Goal: Book appointment/travel/reservation

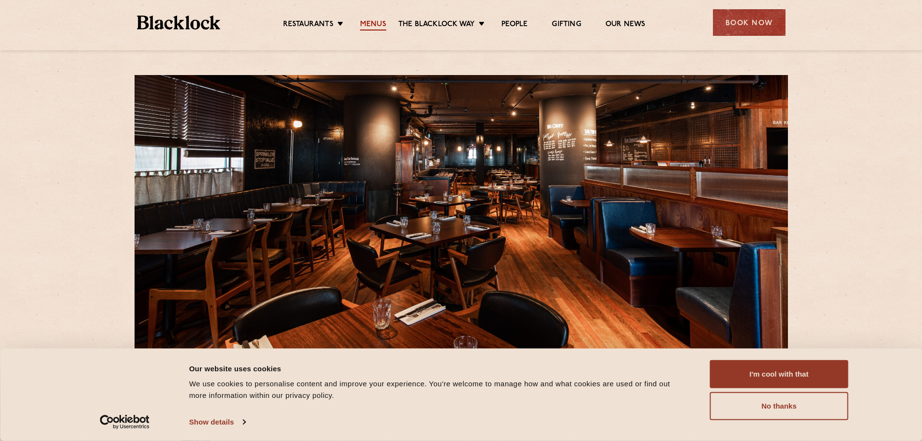
click at [371, 23] on link "Menus" at bounding box center [373, 25] width 26 height 11
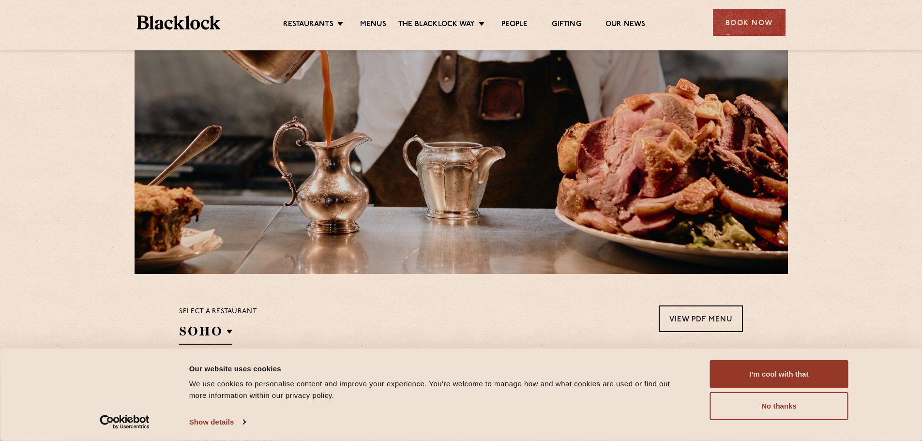
scroll to position [145, 0]
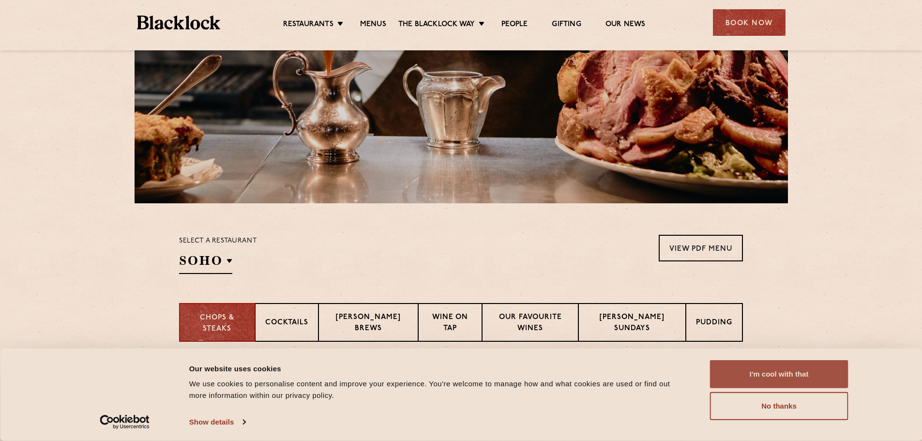
click at [782, 376] on button "I'm cool with that" at bounding box center [779, 374] width 138 height 28
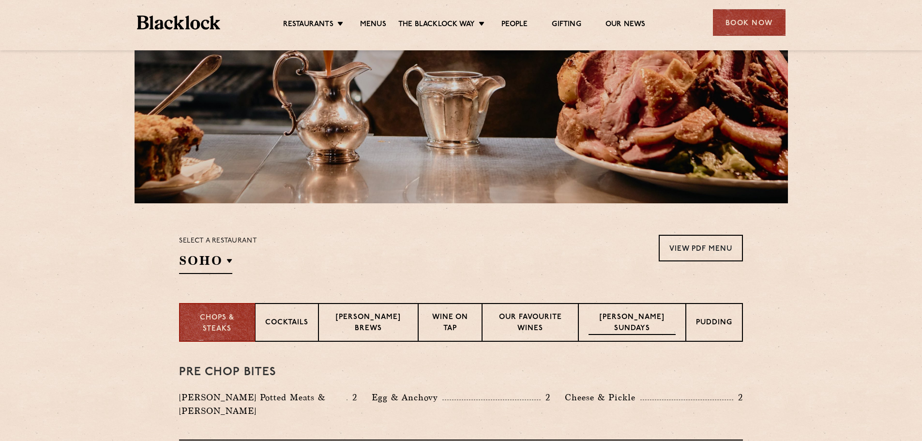
click at [632, 321] on p "[PERSON_NAME] Sundays" at bounding box center [632, 323] width 87 height 23
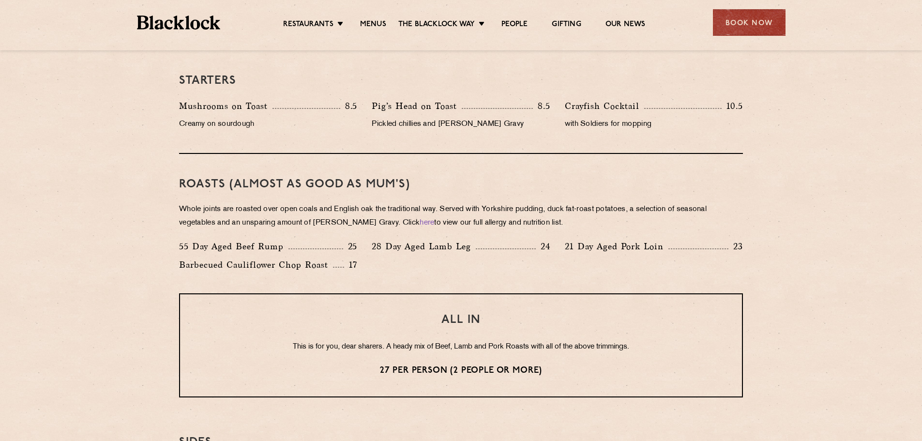
scroll to position [581, 0]
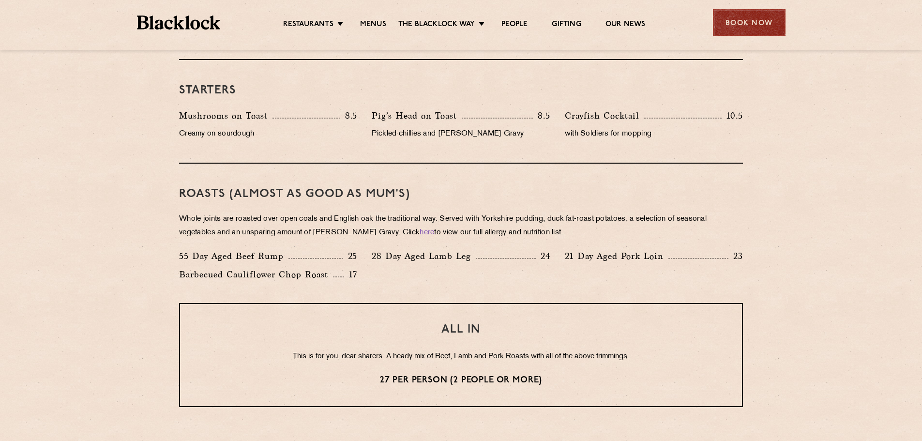
click at [749, 20] on div "Book Now" at bounding box center [749, 22] width 73 height 27
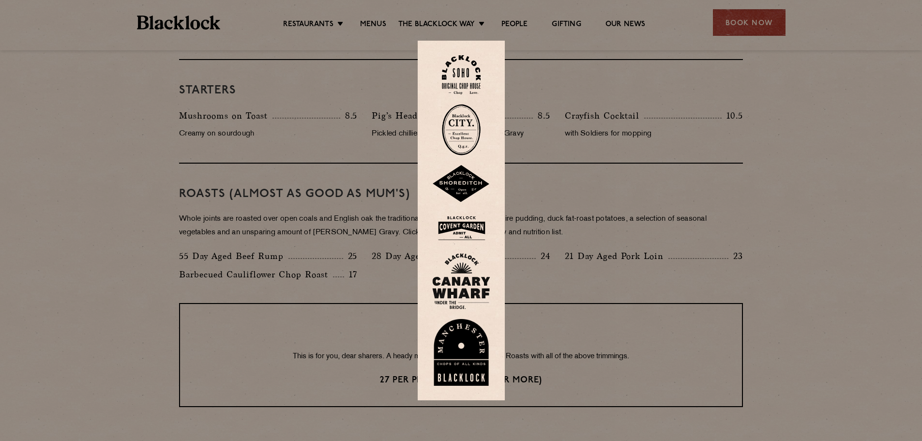
click at [461, 294] on img at bounding box center [461, 281] width 58 height 56
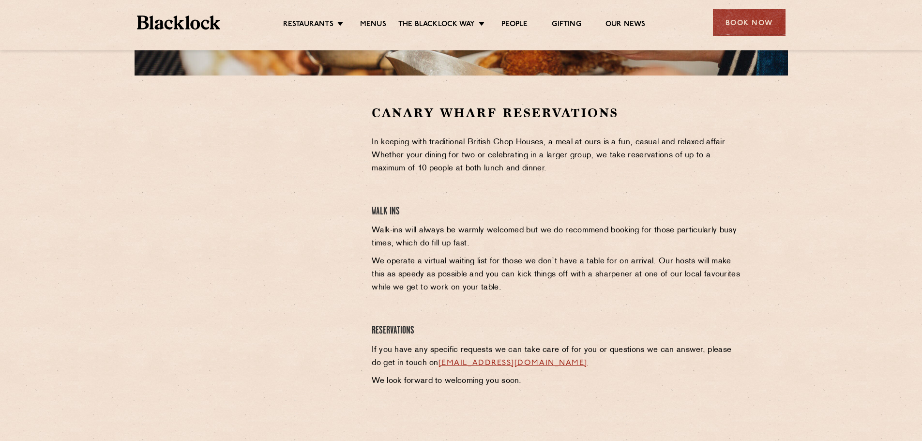
scroll to position [291, 0]
